Goal: Information Seeking & Learning: Find specific fact

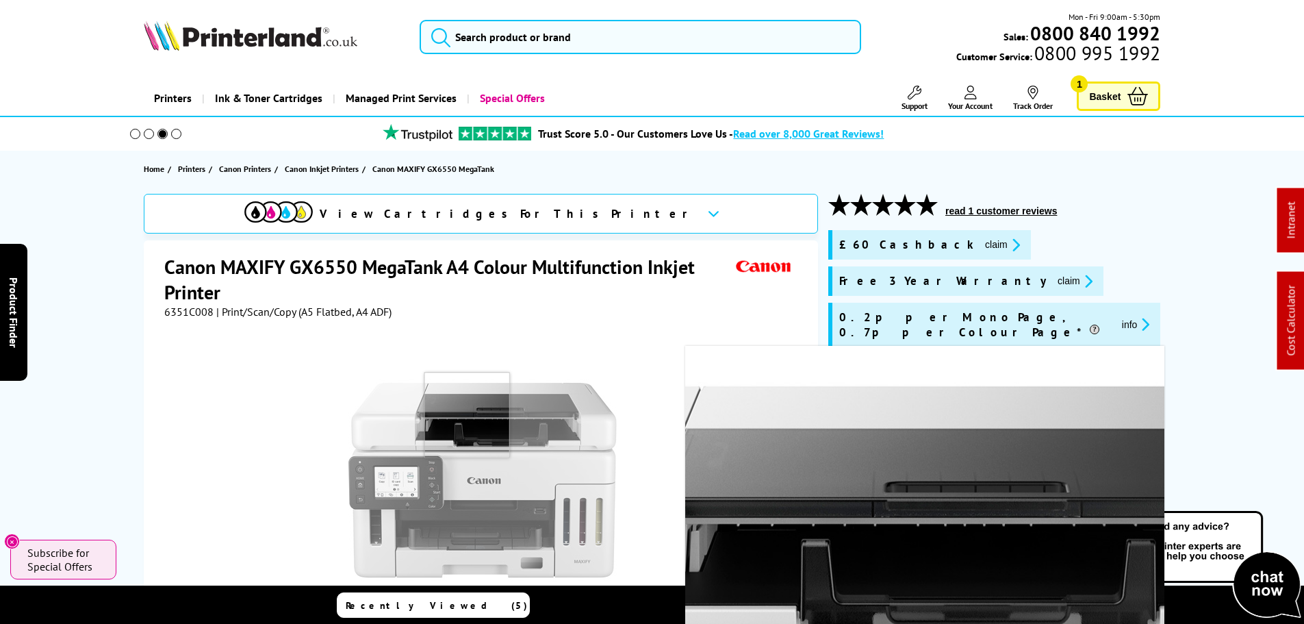
scroll to position [274, 0]
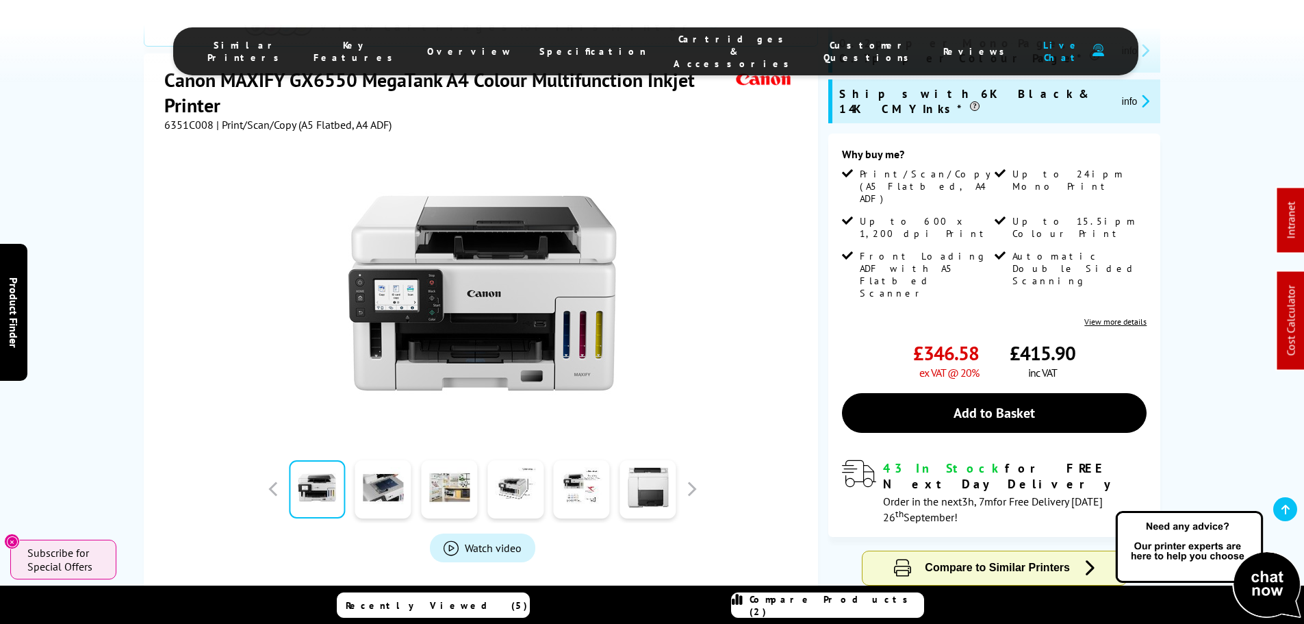
click at [503, 227] on img at bounding box center [482, 293] width 268 height 268
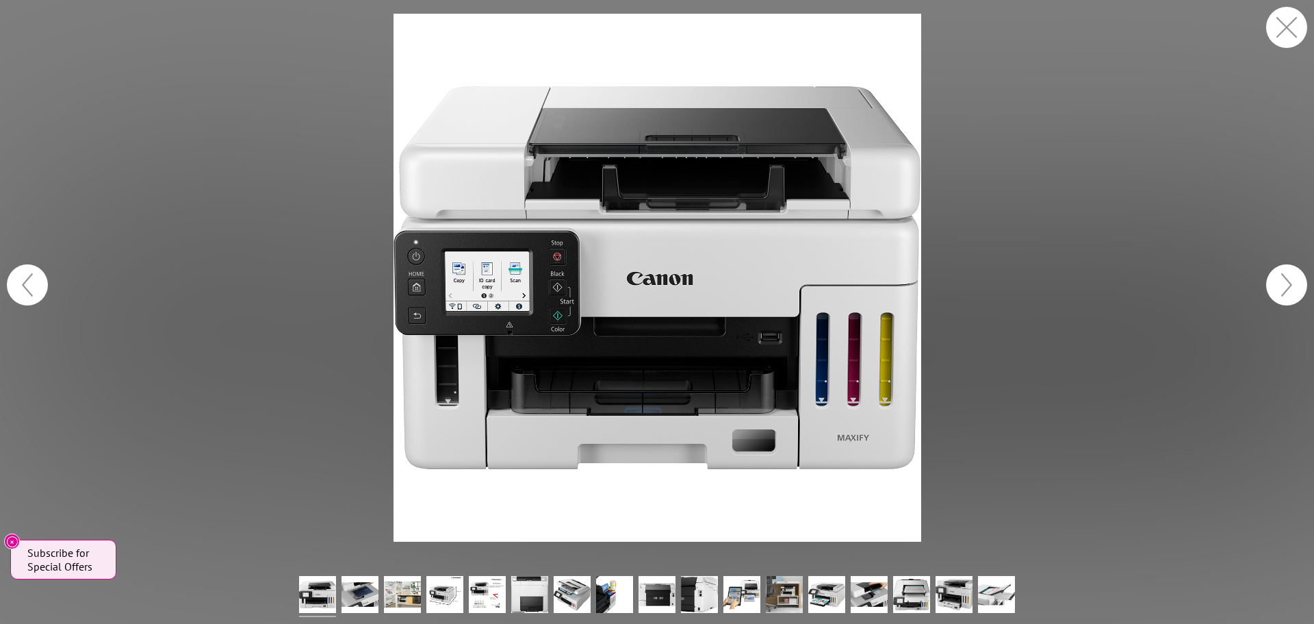
click at [1288, 25] on button "button" at bounding box center [1286, 27] width 41 height 41
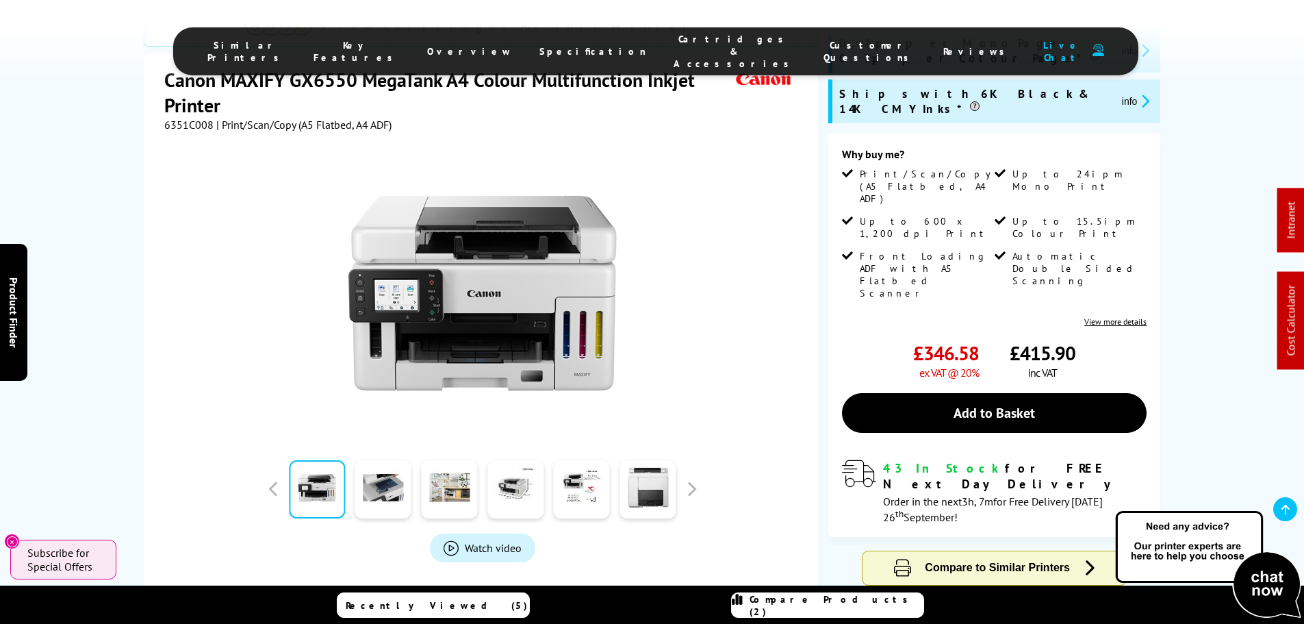
click at [609, 245] on img at bounding box center [482, 293] width 268 height 268
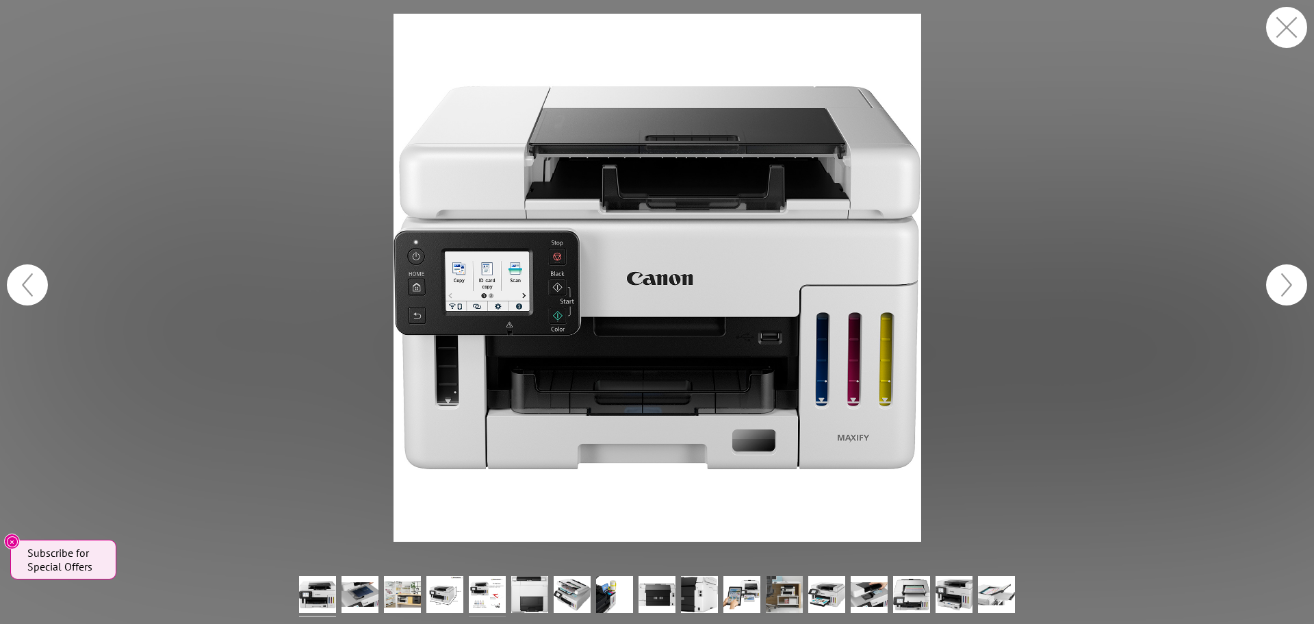
click at [498, 589] on img at bounding box center [487, 596] width 37 height 41
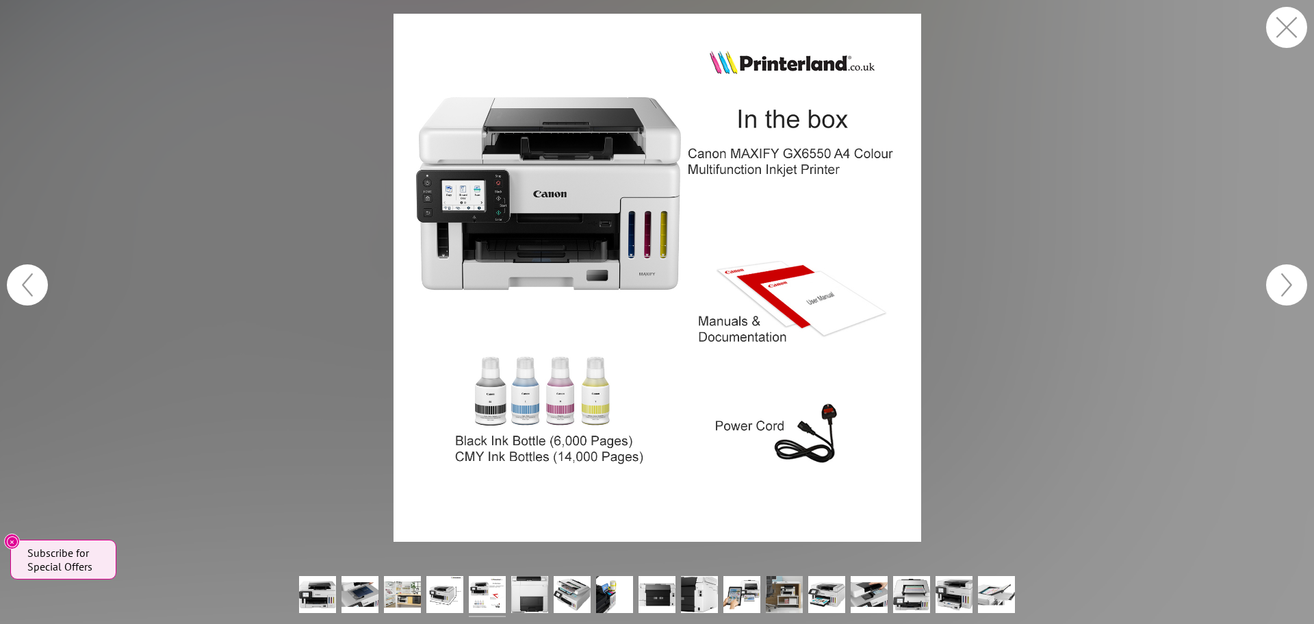
click at [1288, 32] on button "button" at bounding box center [1286, 27] width 41 height 41
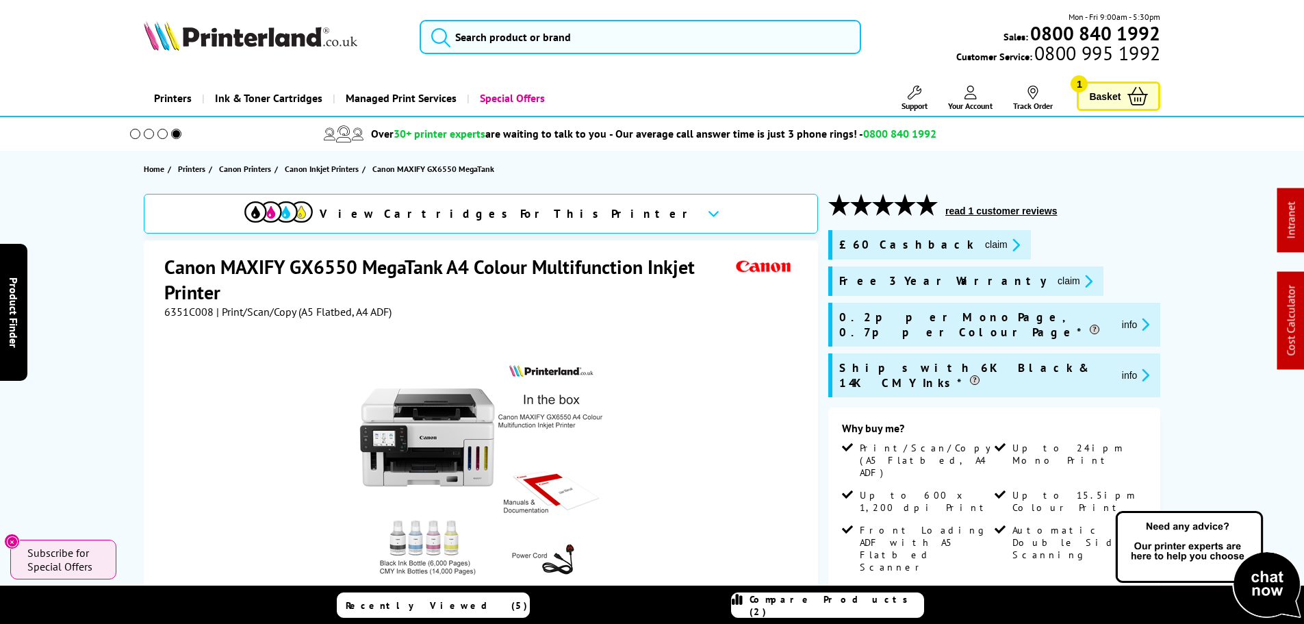
click at [178, 317] on span "6351C008" at bounding box center [188, 312] width 49 height 14
copy span "6351C008"
